Goal: Information Seeking & Learning: Learn about a topic

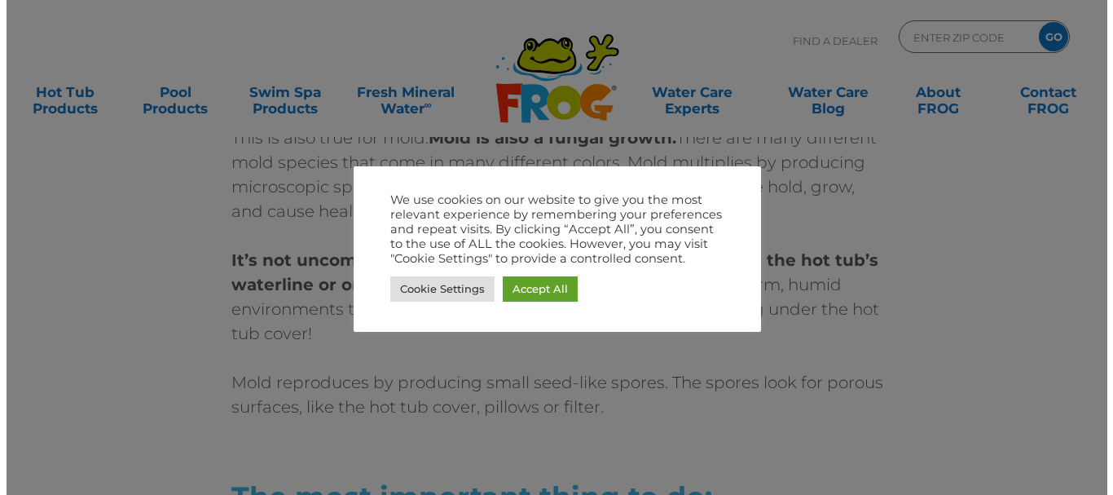
scroll to position [1340, 0]
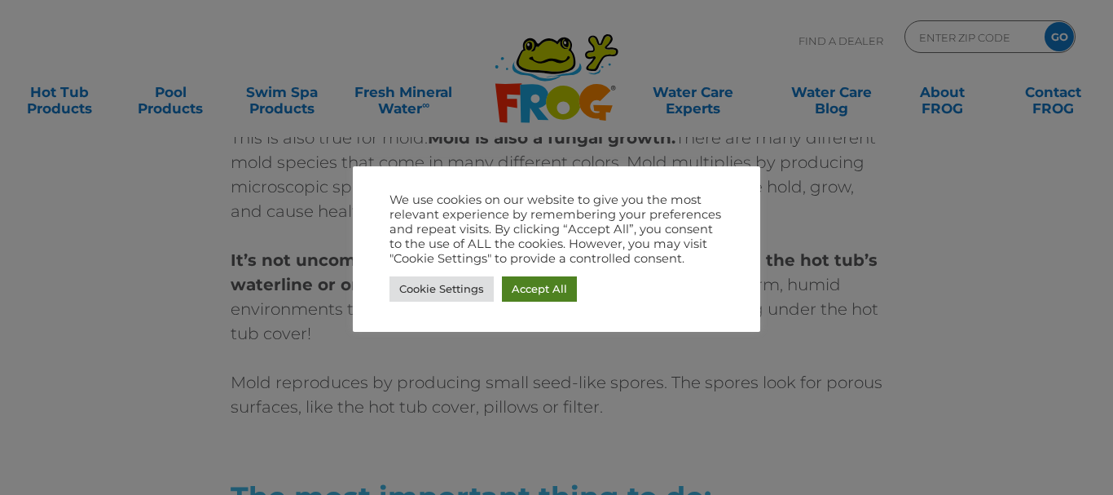
click at [530, 283] on link "Accept All" at bounding box center [539, 288] width 75 height 25
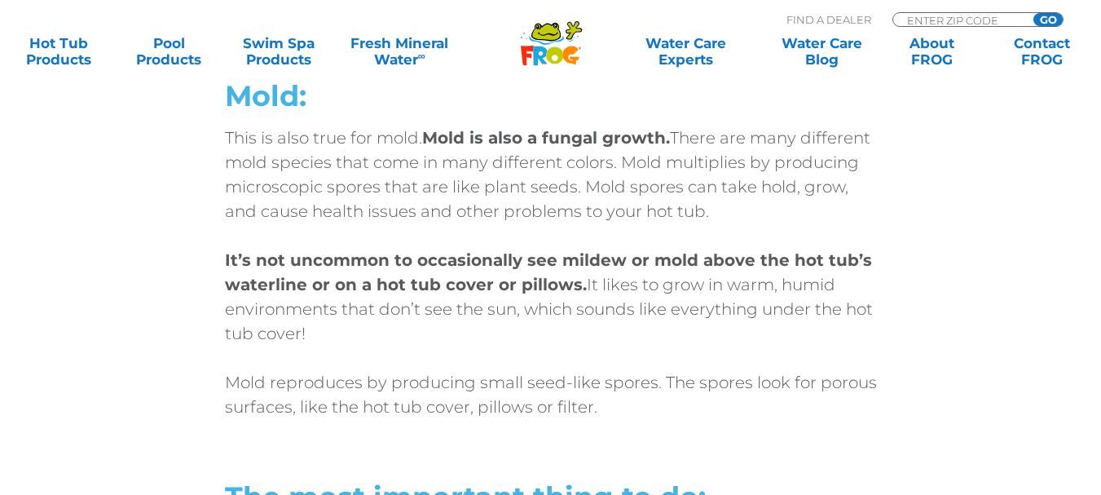
scroll to position [1328, 0]
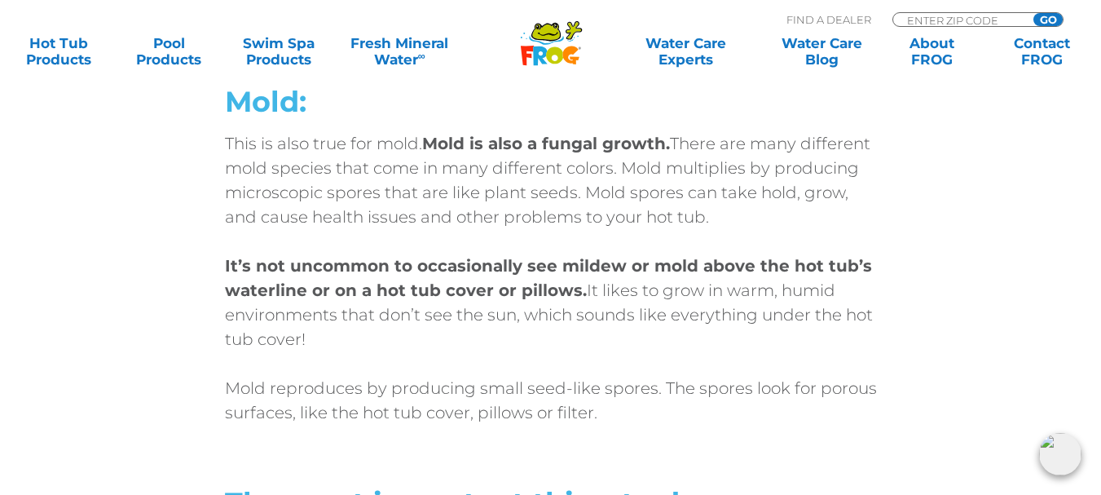
drag, startPoint x: 225, startPoint y: 228, endPoint x: 379, endPoint y: 315, distance: 177.0
click at [380, 316] on div "Mold: This is also true for mold. Mold is also a fungal growth. There are many …" at bounding box center [551, 382] width 978 height 619
copy p "It’s not uncommon to occasionally see mildew or mold above the hot tub’s waterl…"
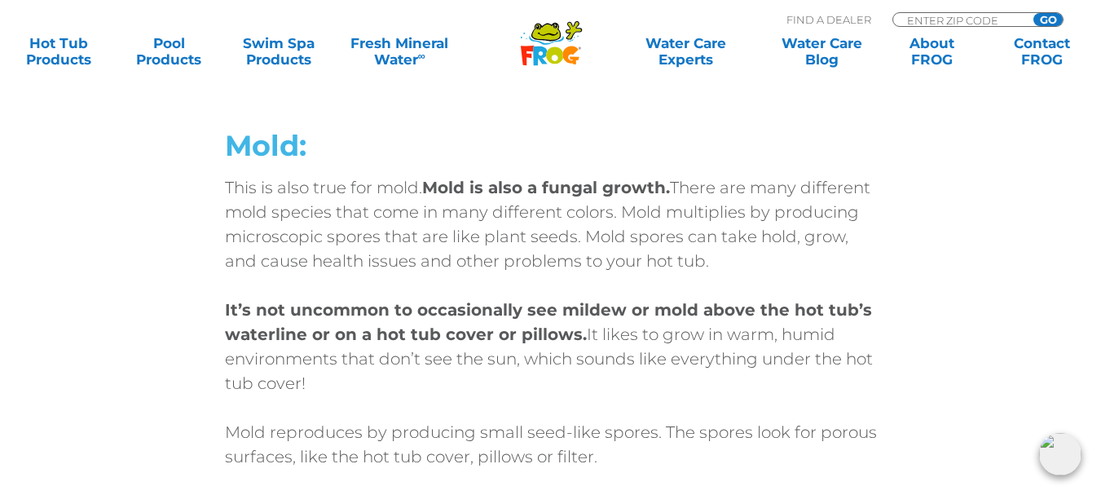
scroll to position [1247, 0]
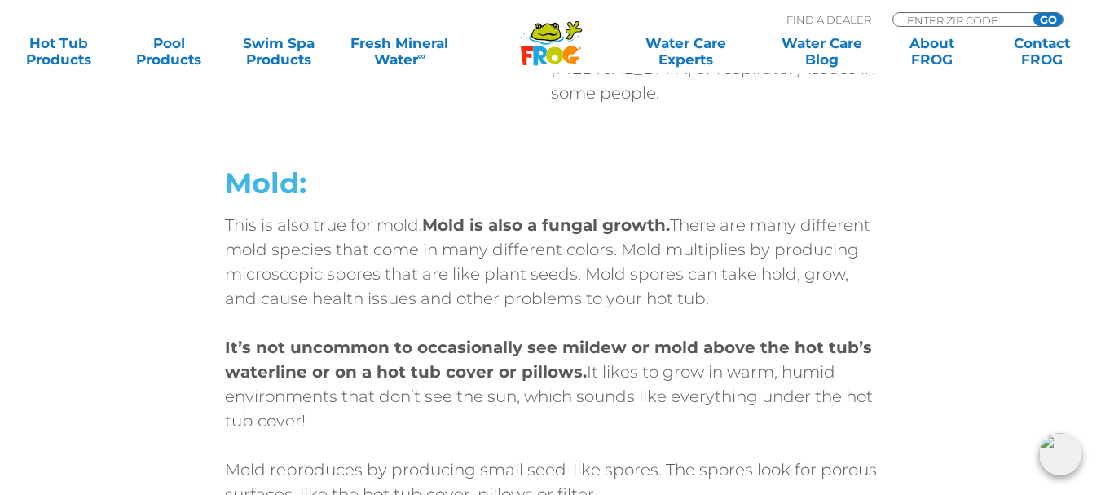
click at [475, 167] on h2 "Mold:" at bounding box center [551, 183] width 652 height 33
click at [245, 213] on p "This is also true for mold. Mold is also a fungal growth. There are many differ…" at bounding box center [551, 262] width 652 height 98
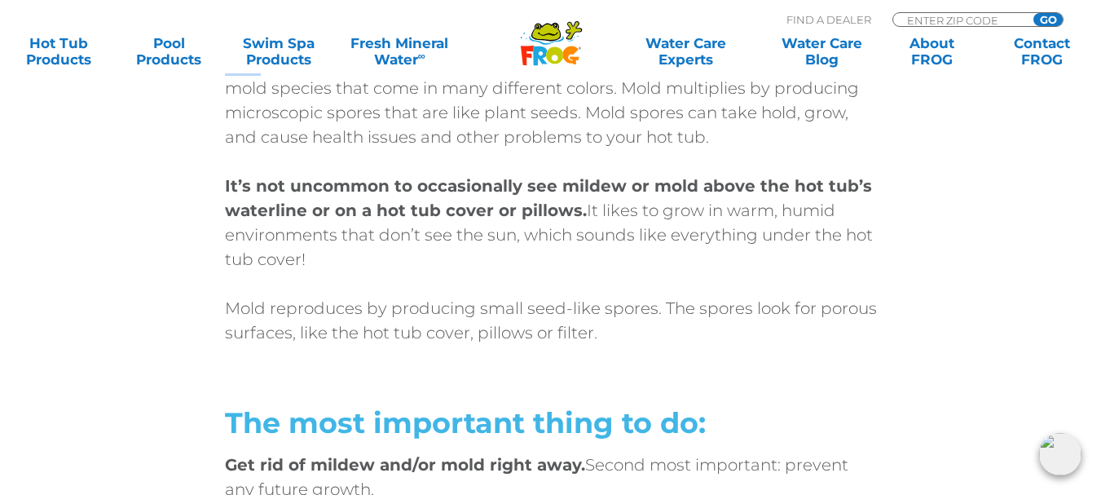
scroll to position [1491, 0]
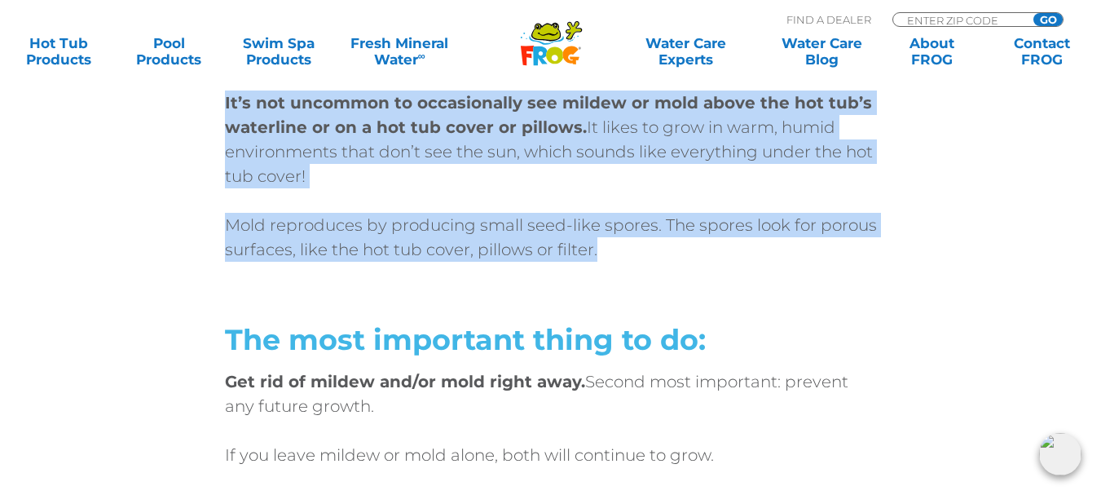
click at [594, 221] on p "Mold reproduces by producing small seed-like spores. The spores look for porous…" at bounding box center [551, 237] width 652 height 49
copy div "This is also true for mold. Mold is also a fungal growth. There are many differ…"
